Goal: Find specific page/section: Find specific page/section

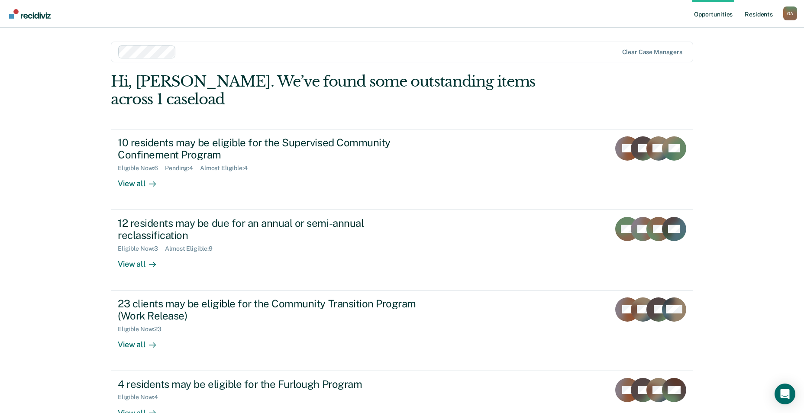
click at [753, 14] on link "Resident s" at bounding box center [759, 14] width 32 height 28
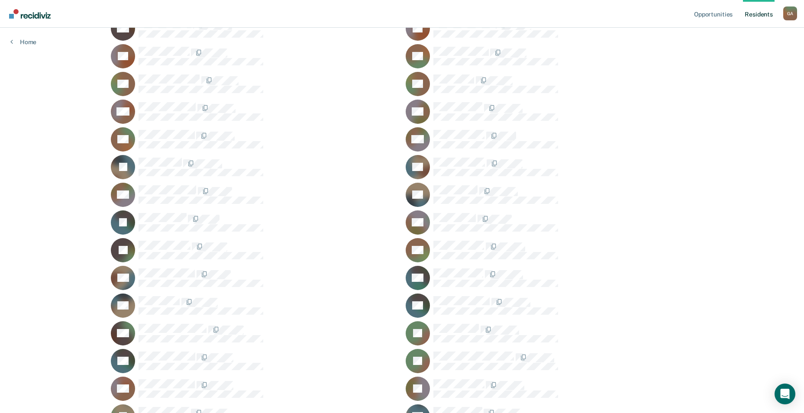
scroll to position [260, 0]
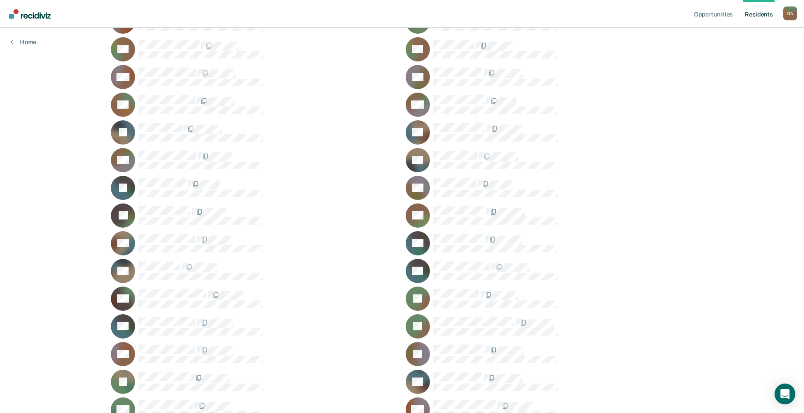
click at [458, 314] on div "JH" at bounding box center [549, 326] width 287 height 24
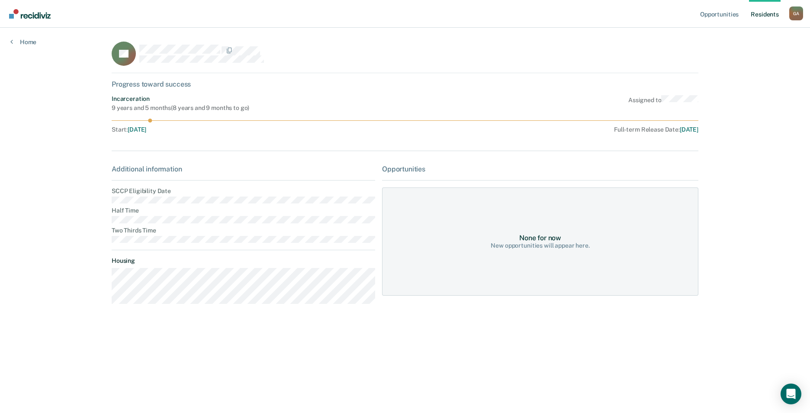
drag, startPoint x: 138, startPoint y: 235, endPoint x: 105, endPoint y: 241, distance: 33.5
click at [105, 241] on main "JH Progress toward success Incarceration 9 years and 5 months ( 8 years and 9 m…" at bounding box center [405, 210] width 608 height 364
click at [159, 133] on div "Start : [DATE]" at bounding box center [245, 129] width 267 height 7
